Goal: Information Seeking & Learning: Learn about a topic

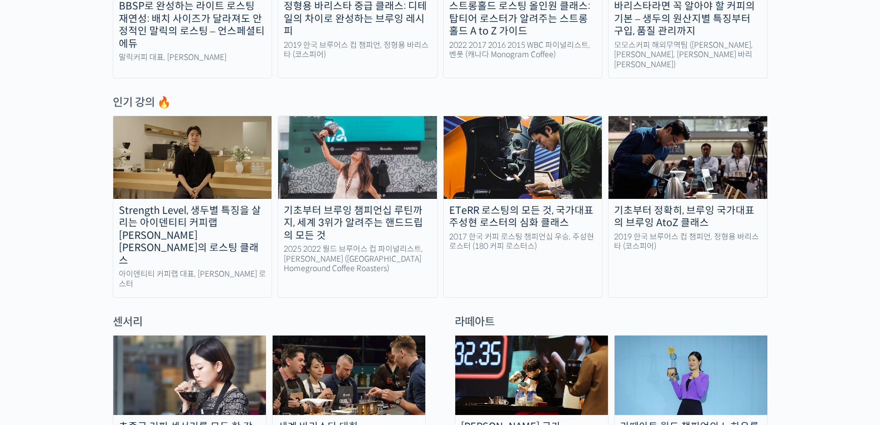
scroll to position [494, 0]
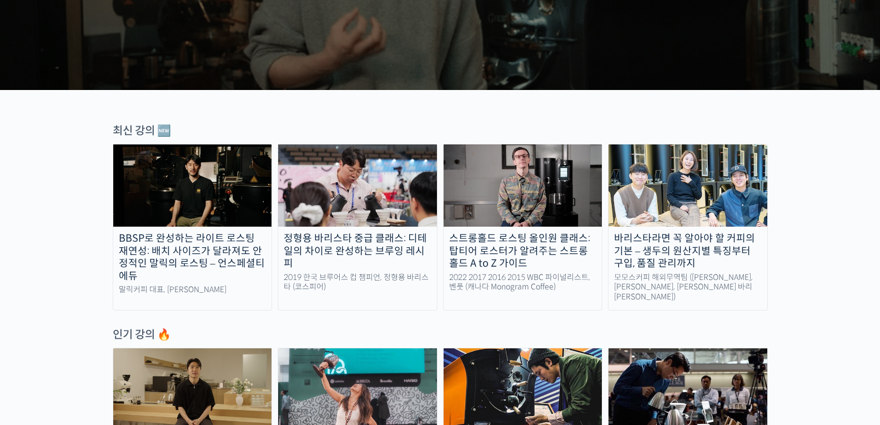
scroll to position [237, 0]
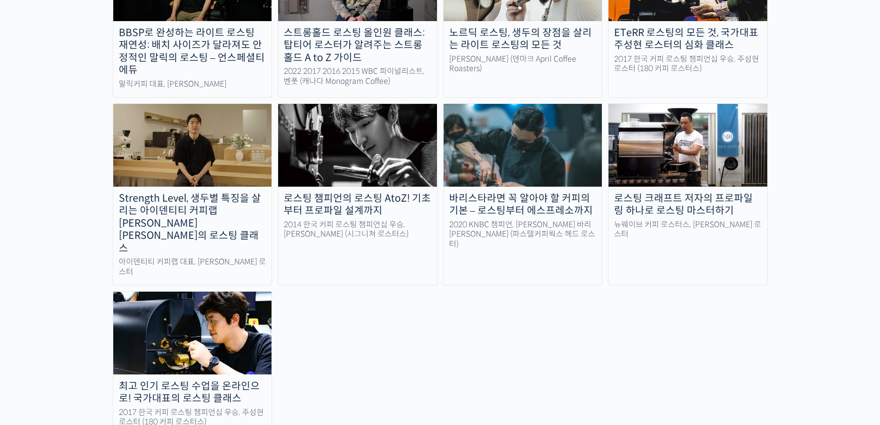
scroll to position [1109, 0]
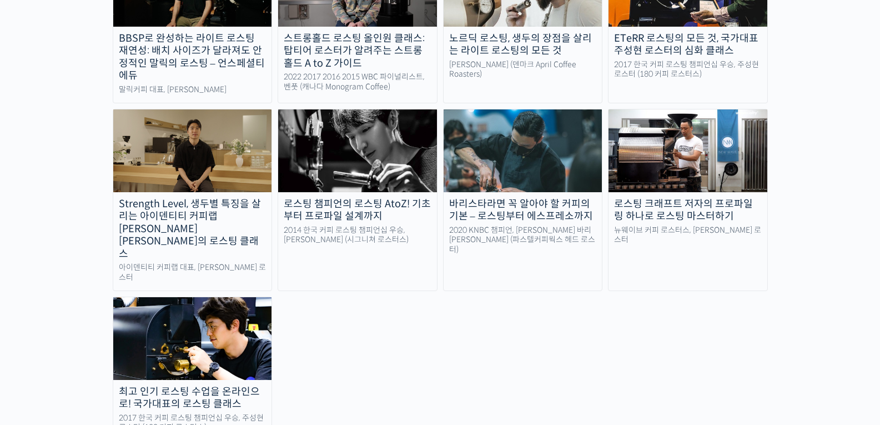
click at [559, 225] on div "2020 KNBC 챔피언, [PERSON_NAME] 바리[PERSON_NAME] (파스텔커피웍스 헤드 로스터)" at bounding box center [522, 239] width 159 height 29
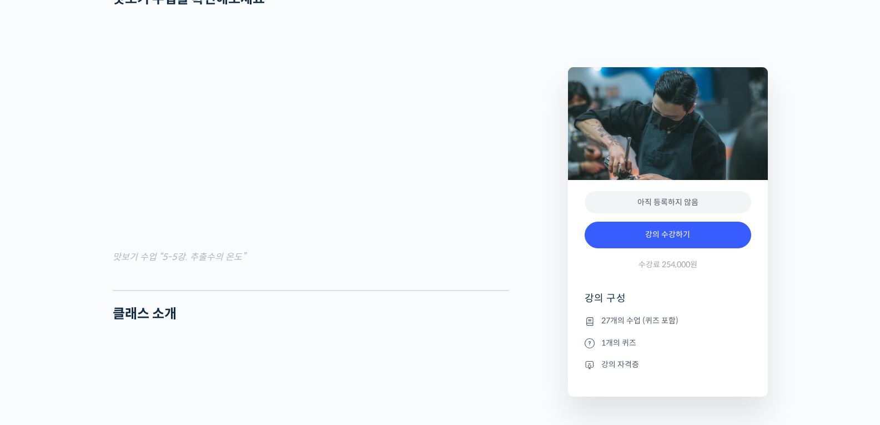
scroll to position [1165, 0]
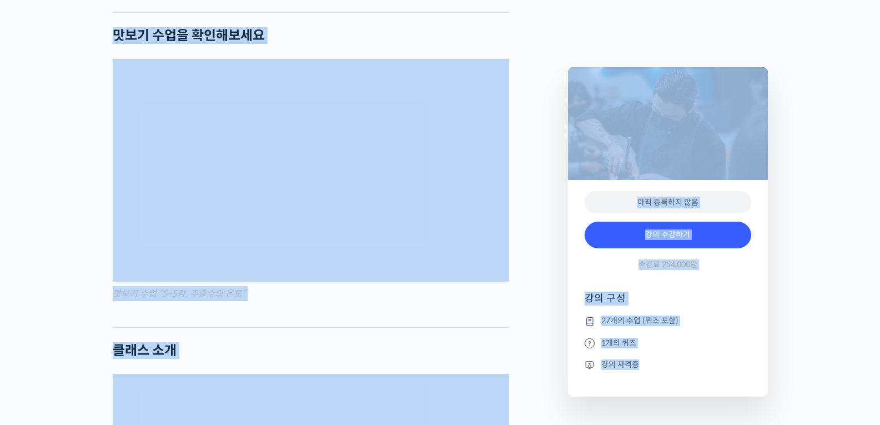
drag, startPoint x: 734, startPoint y: 13, endPoint x: 670, endPoint y: 31, distance: 65.7
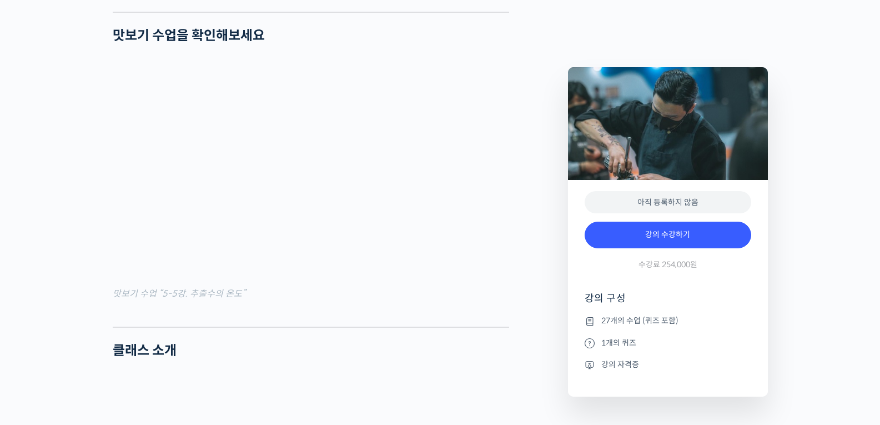
drag, startPoint x: 553, startPoint y: 39, endPoint x: 585, endPoint y: 47, distance: 32.6
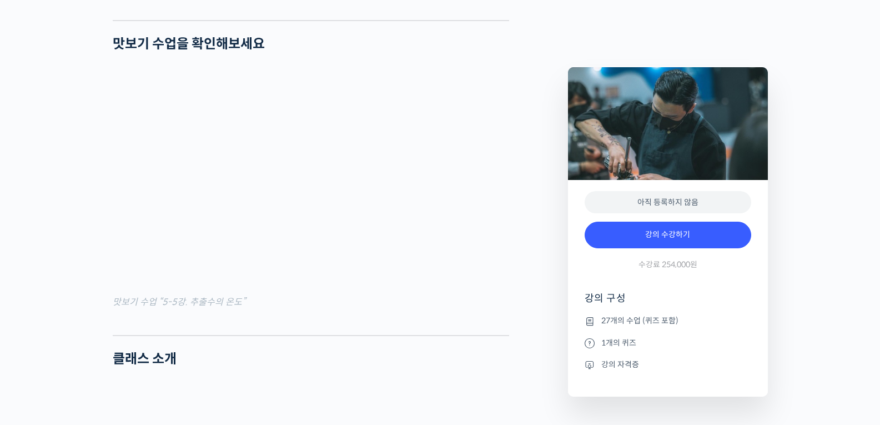
scroll to position [1156, 0]
click at [638, 320] on li "27개의 수업 (퀴즈 포함)" at bounding box center [667, 320] width 166 height 13
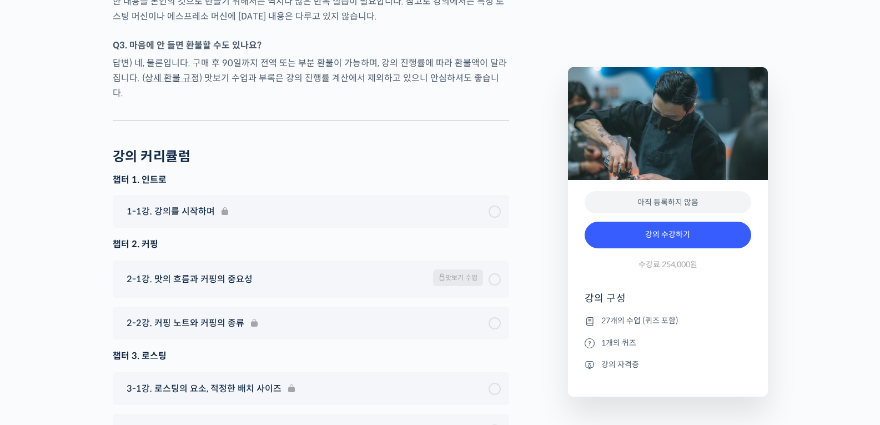
scroll to position [4641, 0]
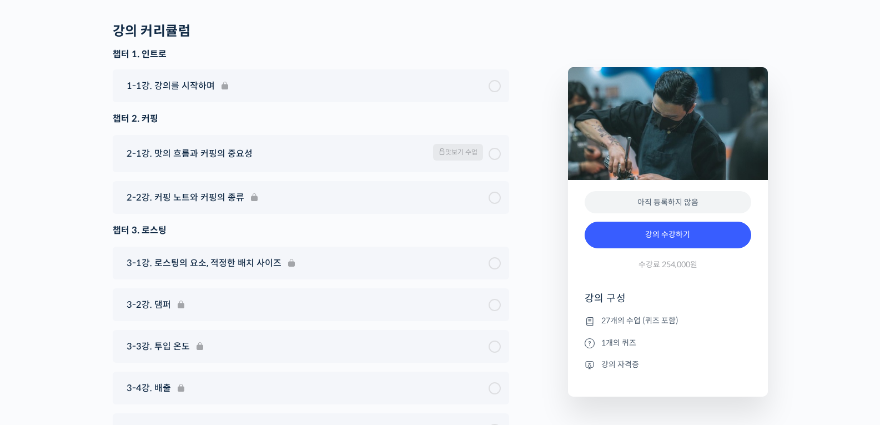
click at [181, 288] on div "3-2강. 댐퍼" at bounding box center [311, 304] width 396 height 33
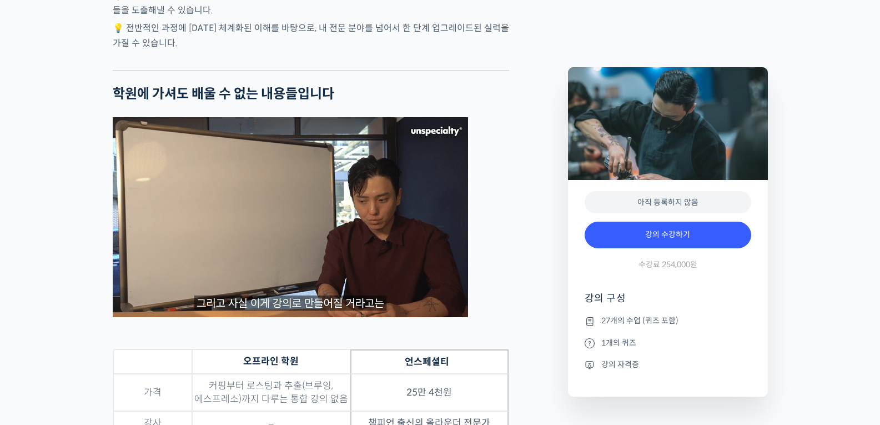
scroll to position [0, 0]
